Goal: Check status: Check status

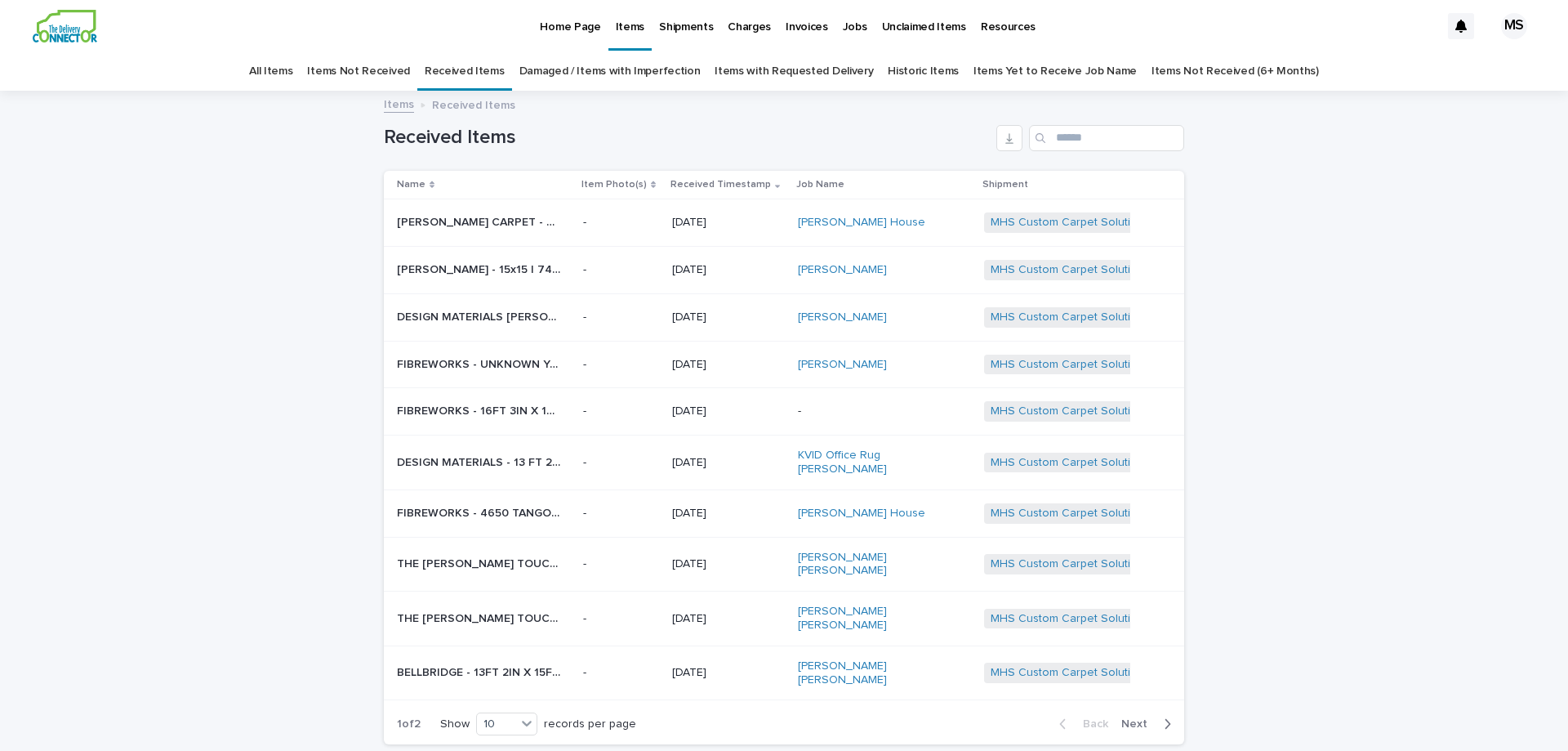
click at [461, 217] on p "[PERSON_NAME] CARPET - 71601365 15FT X 20FT [PERSON_NAME] STRIPE RUG | 74675" at bounding box center [480, 220] width 166 height 17
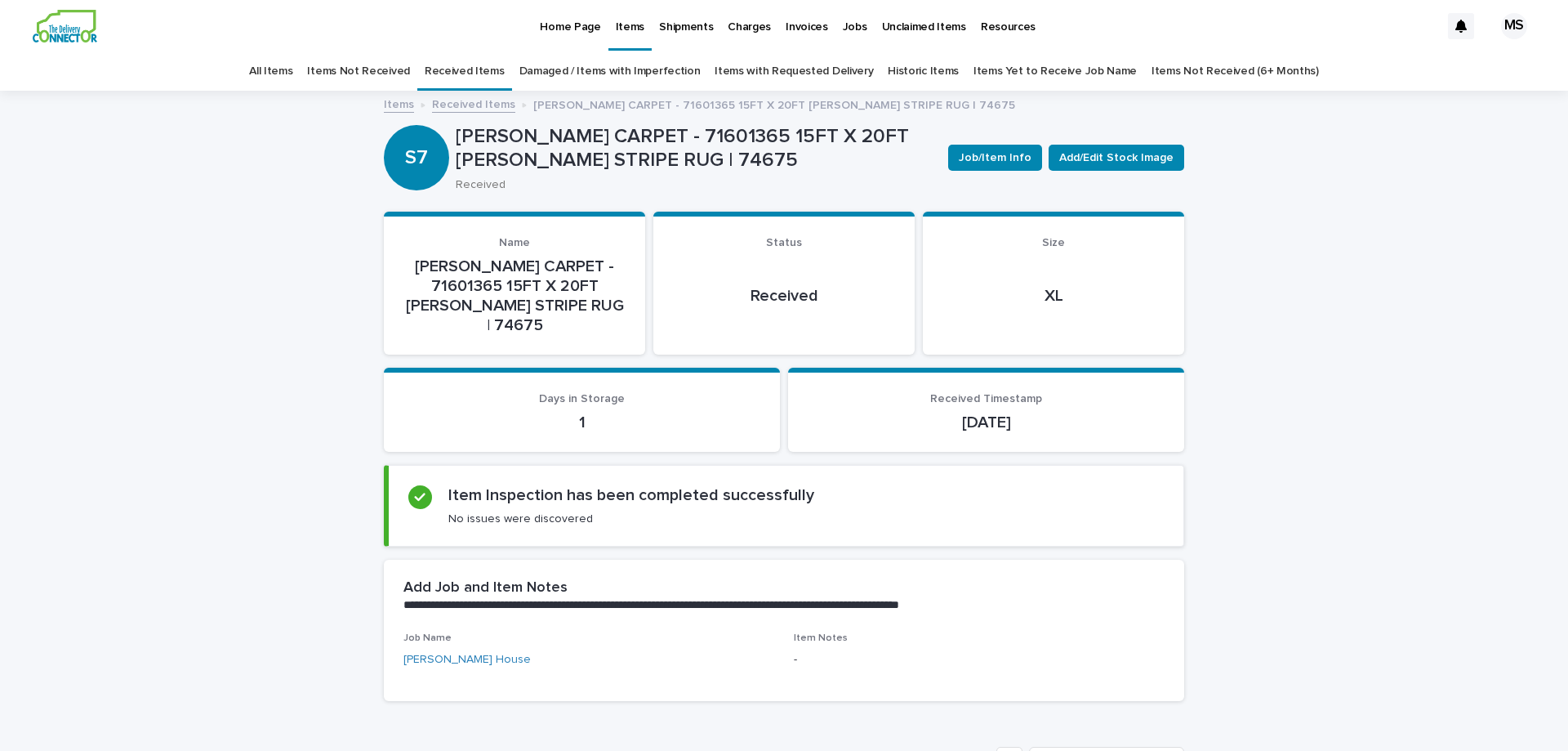
click at [583, 35] on link "Home Page" at bounding box center [570, 25] width 75 height 50
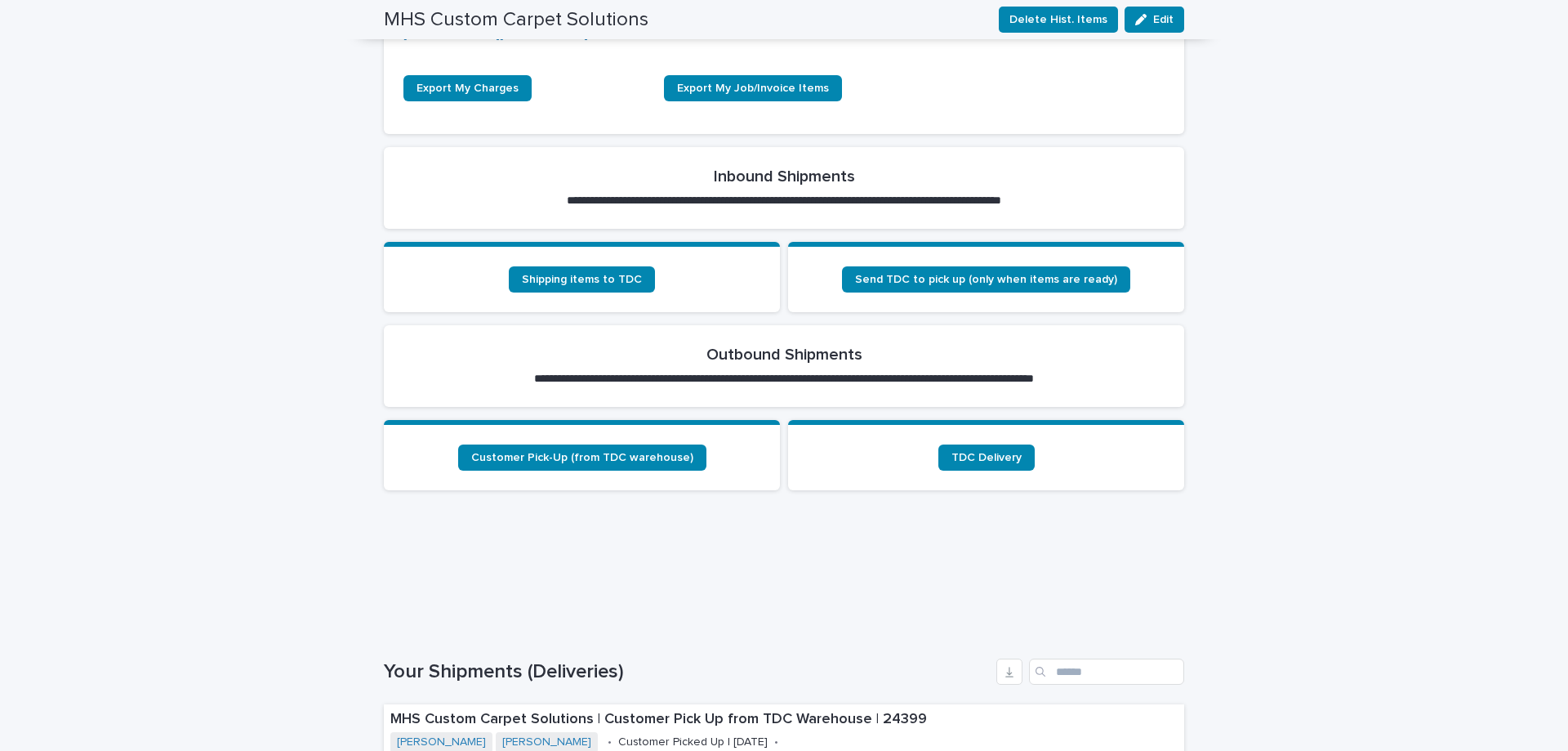
scroll to position [439, 0]
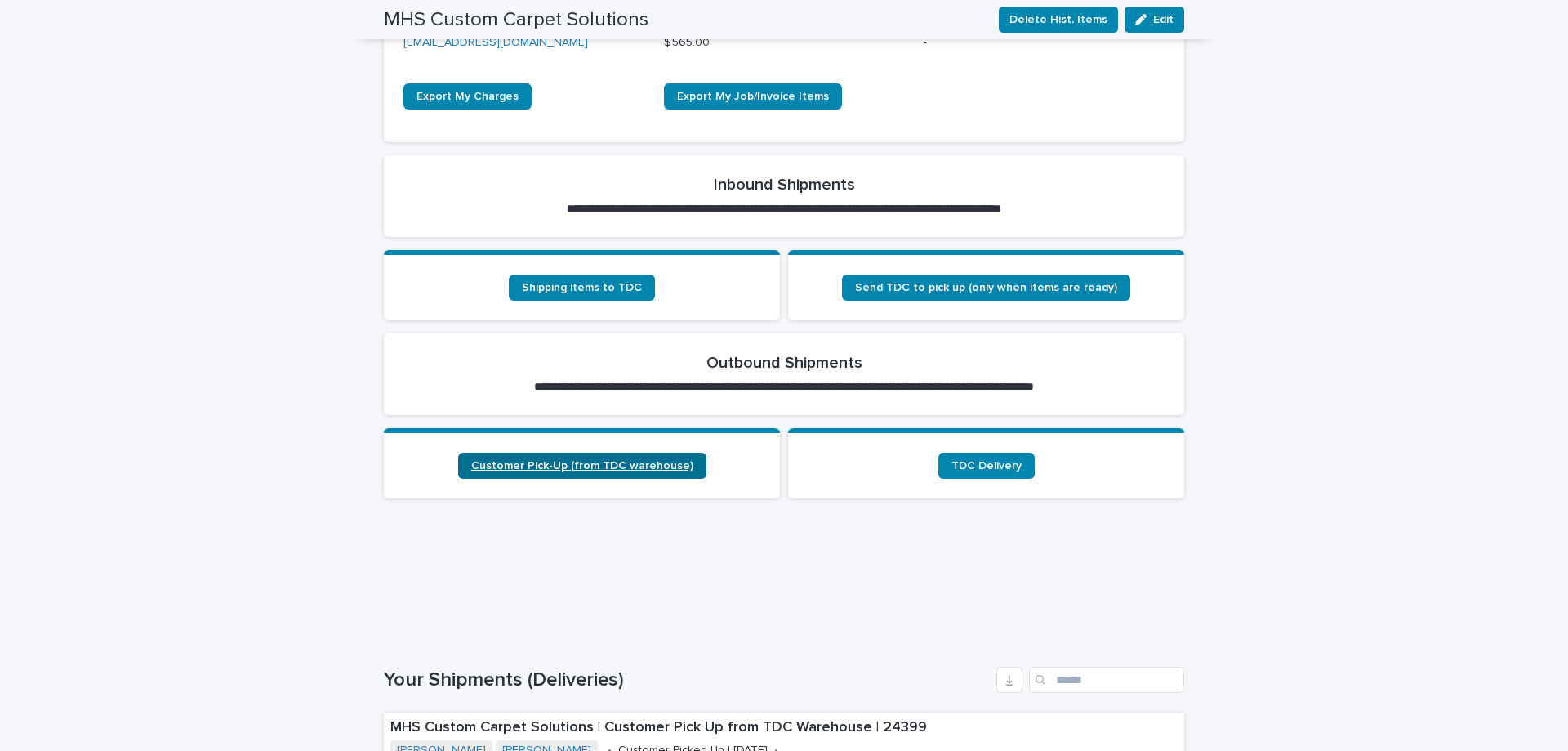
click at [639, 468] on span "Customer Pick-Up (from TDC warehouse)" at bounding box center [582, 465] width 222 height 12
